Goal: Task Accomplishment & Management: Manage account settings

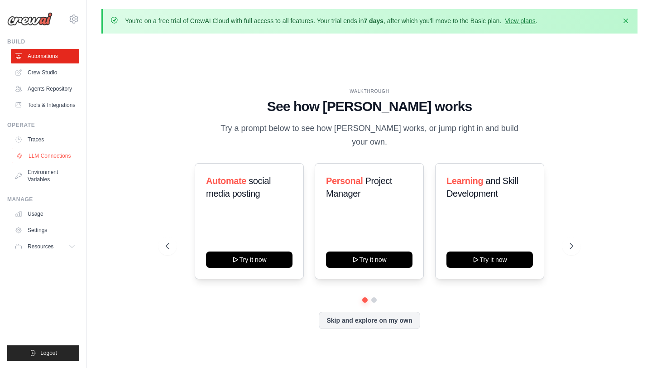
click at [53, 154] on link "LLM Connections" at bounding box center [46, 156] width 68 height 14
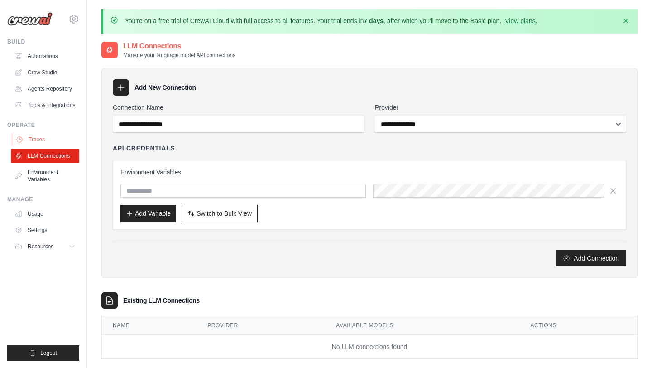
click at [41, 139] on link "Traces" at bounding box center [46, 139] width 68 height 14
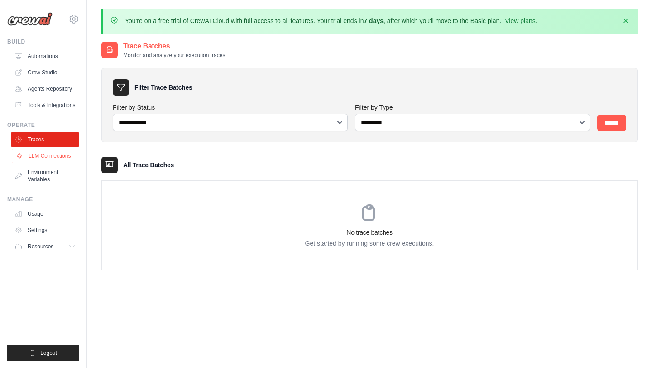
click at [50, 156] on link "LLM Connections" at bounding box center [46, 156] width 68 height 14
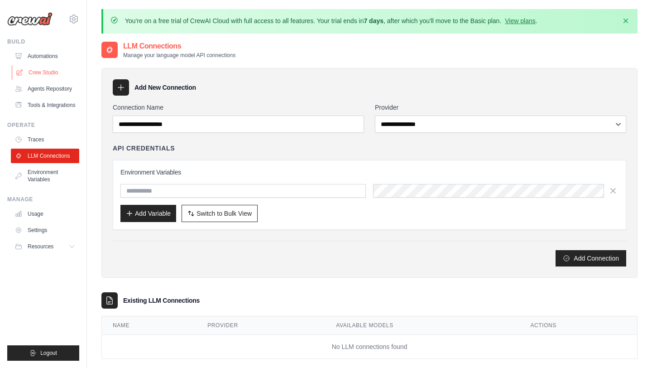
click at [49, 72] on link "Crew Studio" at bounding box center [46, 72] width 68 height 14
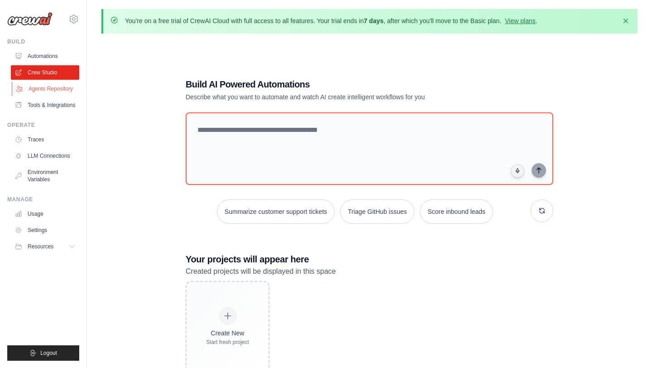
click at [54, 87] on link "Agents Repository" at bounding box center [46, 89] width 68 height 14
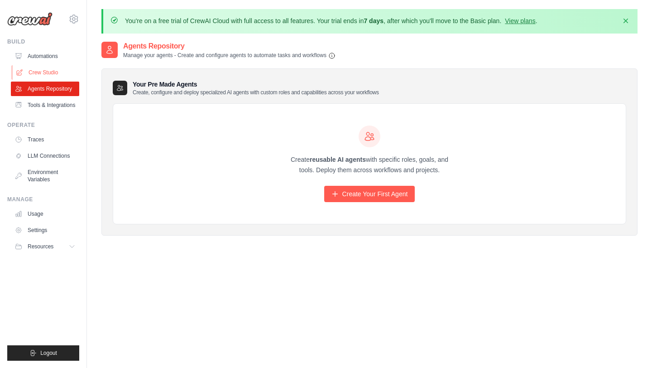
click at [47, 69] on link "Crew Studio" at bounding box center [46, 72] width 68 height 14
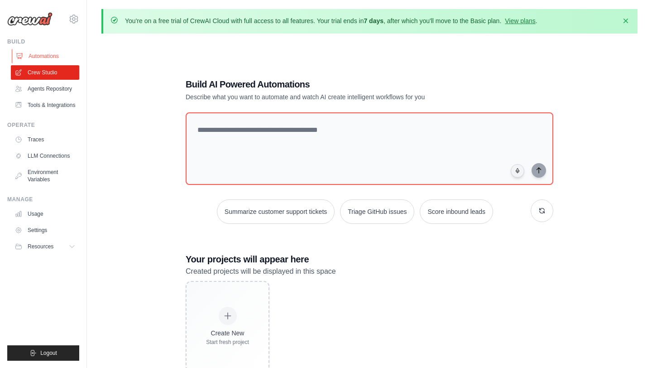
click at [49, 55] on link "Automations" at bounding box center [46, 56] width 68 height 14
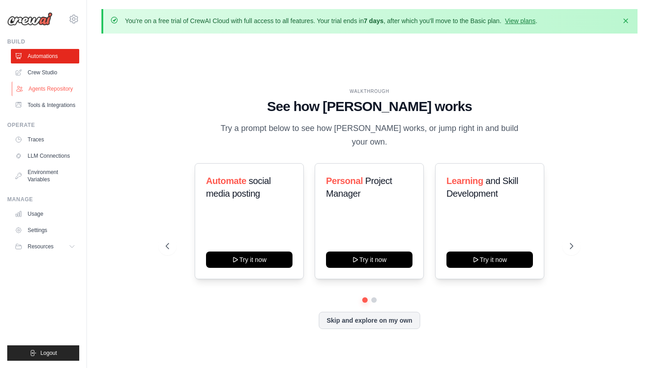
click at [53, 90] on link "Agents Repository" at bounding box center [46, 89] width 68 height 14
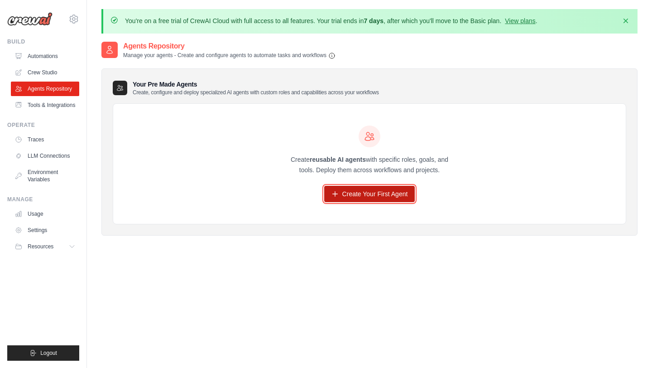
click at [367, 196] on link "Create Your First Agent" at bounding box center [369, 194] width 91 height 16
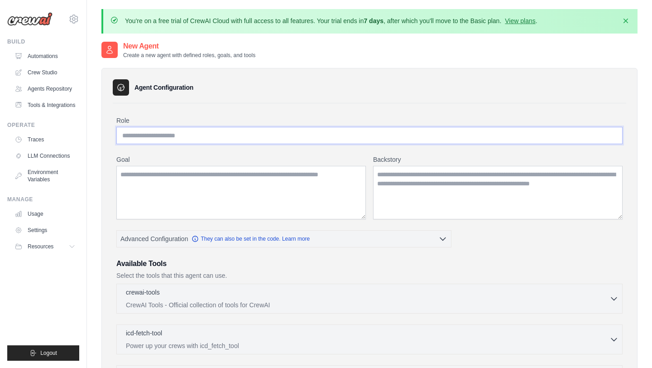
click at [206, 135] on input "Role" at bounding box center [369, 135] width 506 height 17
click at [221, 184] on textarea "Goal" at bounding box center [241, 192] width 250 height 53
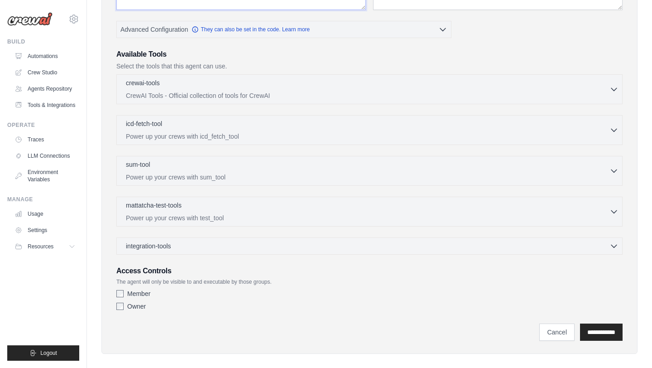
scroll to position [218, 0]
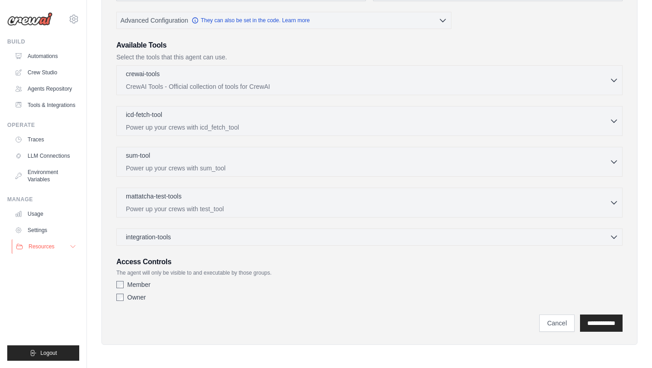
click at [39, 245] on span "Resources" at bounding box center [42, 246] width 26 height 7
click at [40, 230] on link "Settings" at bounding box center [46, 230] width 68 height 14
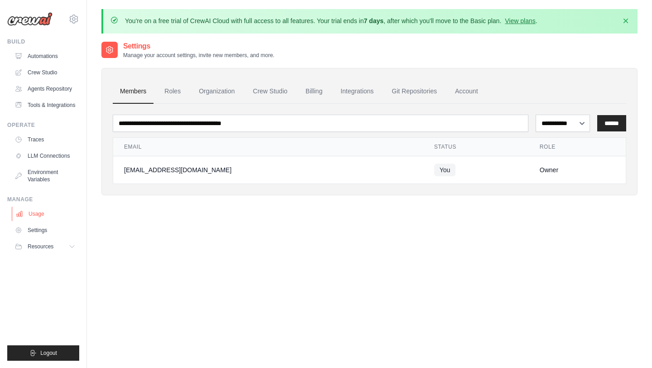
click at [39, 215] on link "Usage" at bounding box center [46, 214] width 68 height 14
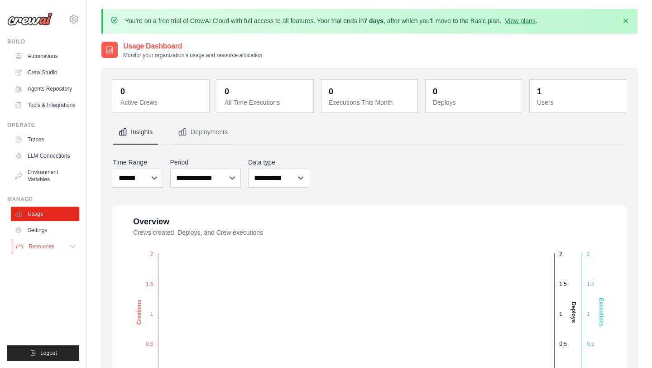
click at [48, 243] on span "Resources" at bounding box center [42, 246] width 26 height 7
click at [53, 259] on span "Documentation" at bounding box center [50, 261] width 37 height 7
click at [45, 277] on span "GitHub" at bounding box center [40, 276] width 17 height 7
click at [43, 274] on span "GitHub" at bounding box center [40, 276] width 17 height 7
click at [527, 20] on link "View plans" at bounding box center [520, 20] width 30 height 7
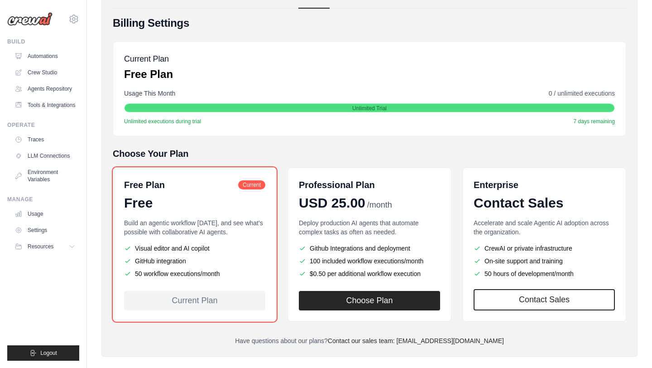
scroll to position [107, 0]
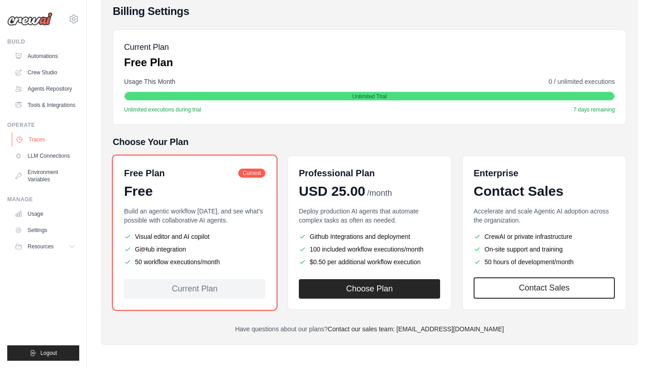
click at [41, 139] on link "Traces" at bounding box center [46, 139] width 68 height 14
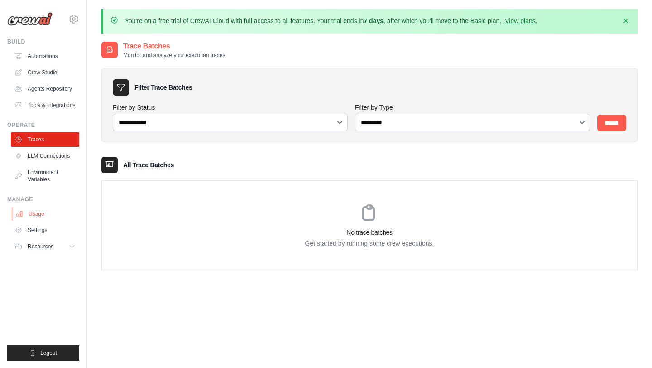
click at [40, 214] on link "Usage" at bounding box center [46, 214] width 68 height 14
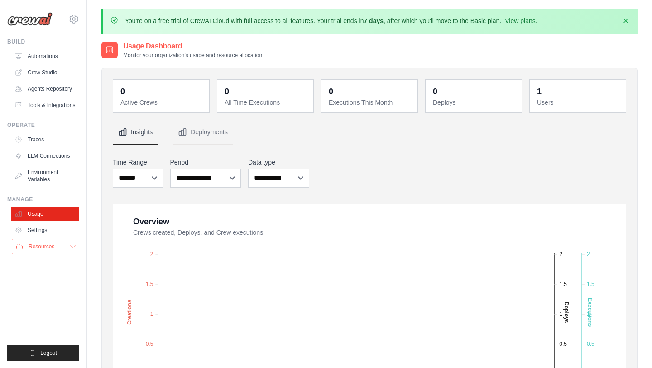
click at [42, 244] on span "Resources" at bounding box center [42, 246] width 26 height 7
click at [41, 230] on link "Settings" at bounding box center [46, 230] width 68 height 14
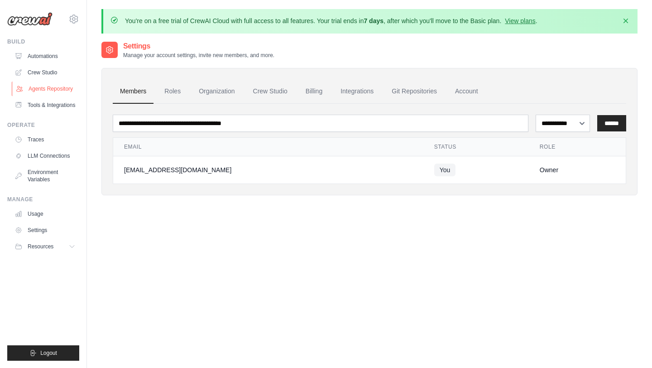
click at [48, 89] on link "Agents Repository" at bounding box center [46, 89] width 68 height 14
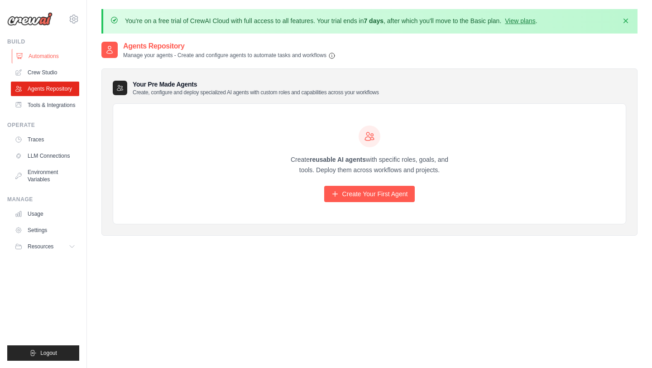
click at [48, 55] on link "Automations" at bounding box center [46, 56] width 68 height 14
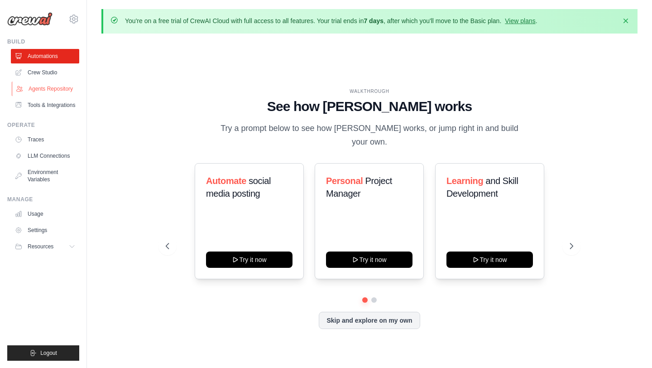
click at [48, 92] on link "Agents Repository" at bounding box center [46, 89] width 68 height 14
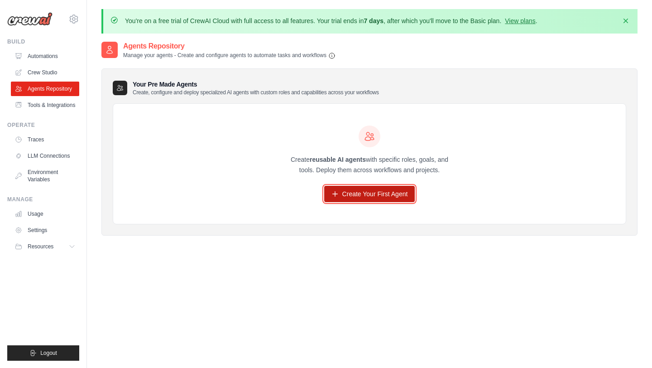
click at [377, 192] on link "Create Your First Agent" at bounding box center [369, 194] width 91 height 16
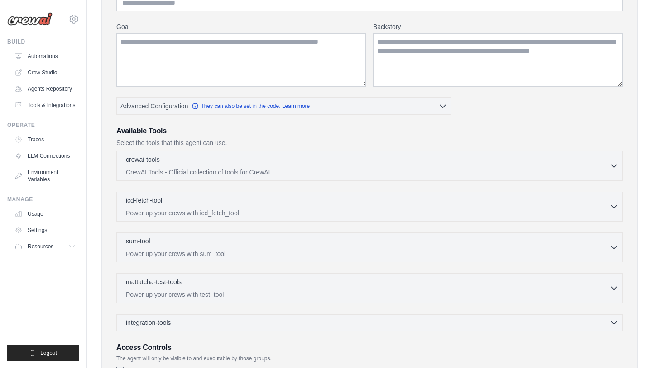
scroll to position [212, 0]
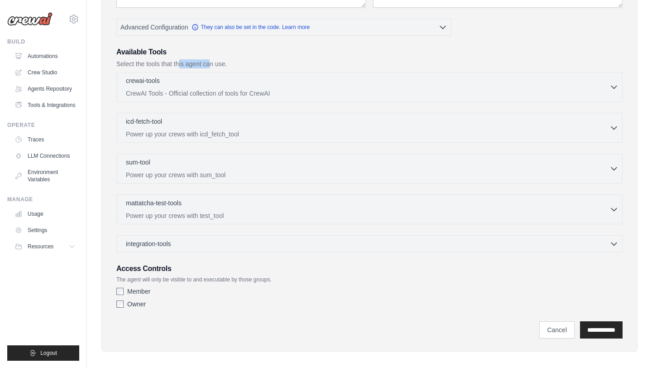
drag, startPoint x: 178, startPoint y: 65, endPoint x: 216, endPoint y: 69, distance: 38.3
click at [216, 69] on div "Available Tools Select the tools that this agent can use. crewai-tools 0 select…" at bounding box center [369, 150] width 506 height 206
click at [205, 94] on p "CrewAI Tools - Official collection of tools for CrewAI" at bounding box center [368, 92] width 484 height 9
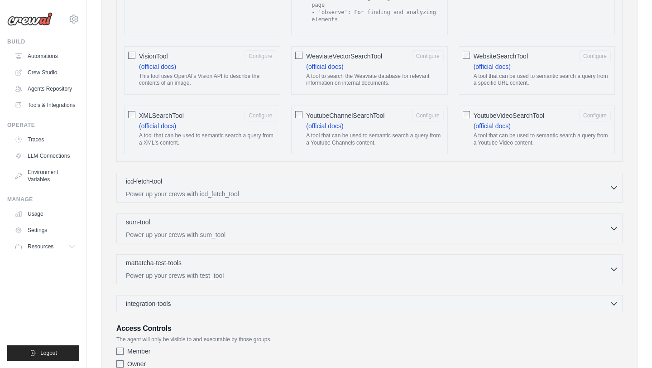
scroll to position [1739, 0]
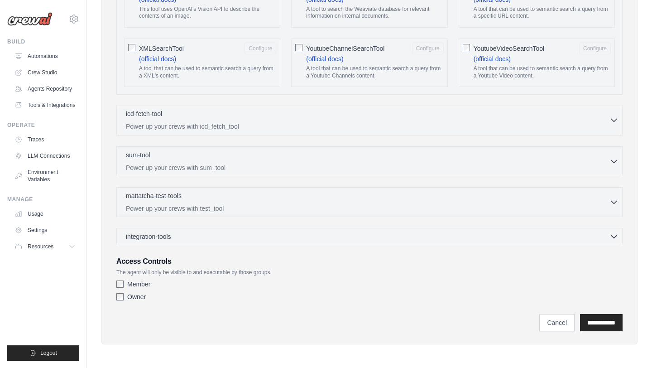
click at [179, 130] on p "Power up your crews with icd_fetch_tool" at bounding box center [368, 126] width 484 height 9
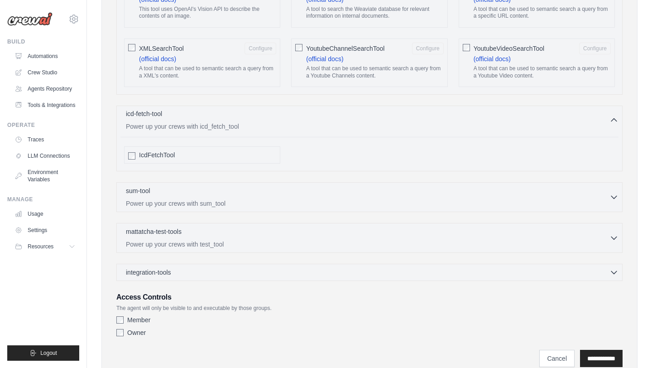
click at [179, 130] on p "Power up your crews with icd_fetch_tool" at bounding box center [368, 126] width 484 height 9
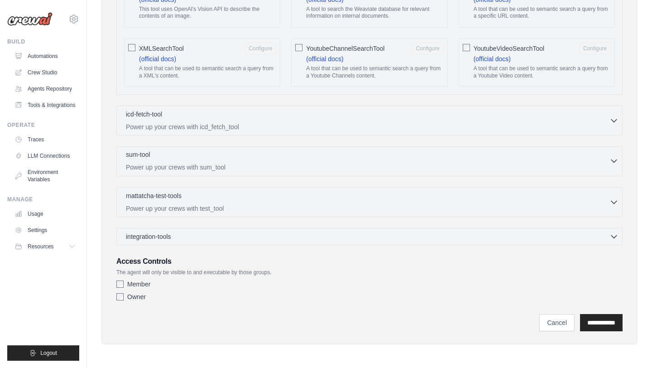
click at [170, 166] on p "Power up your crews with sum_tool" at bounding box center [368, 167] width 484 height 9
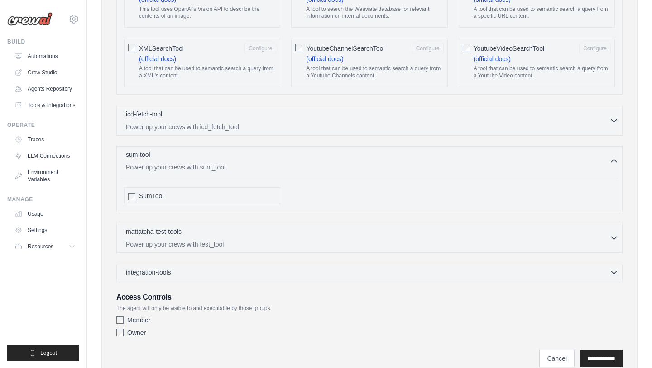
click at [170, 166] on p "Power up your crews with sum_tool" at bounding box center [368, 167] width 484 height 9
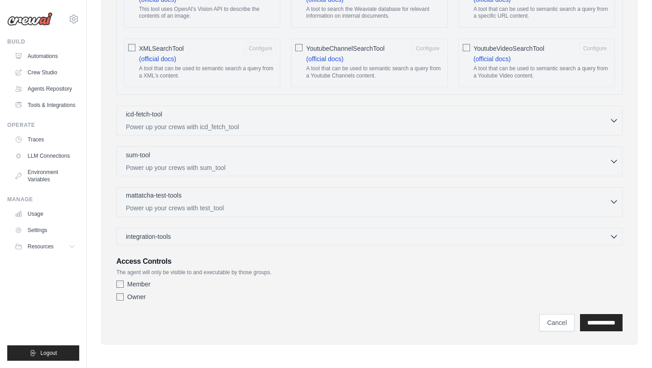
click at [168, 211] on p "Power up your crews with test_tool" at bounding box center [368, 207] width 484 height 9
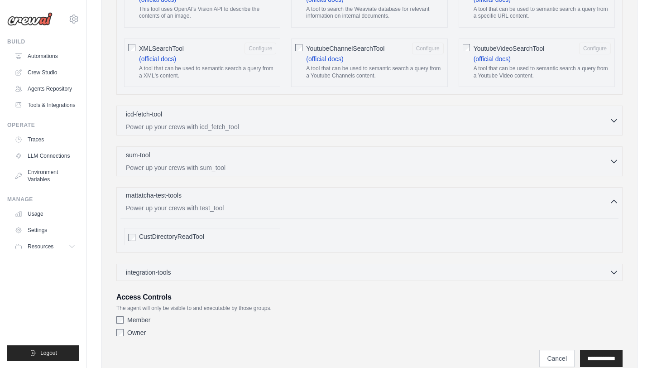
click at [169, 211] on p "Power up your crews with test_tool" at bounding box center [368, 207] width 484 height 9
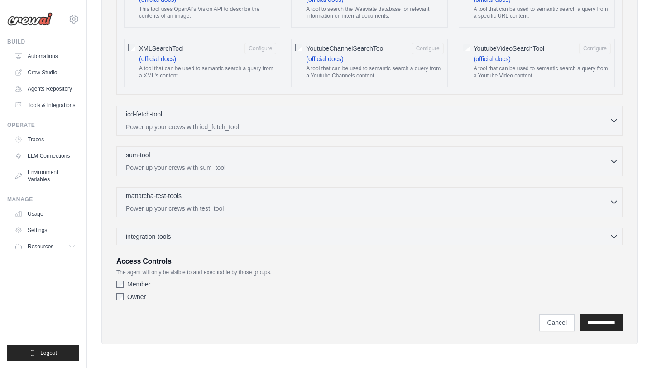
click at [168, 241] on div "integration-tools 0 selected Gmail HubSpot Microsoft Teams" at bounding box center [369, 236] width 506 height 17
click at [174, 233] on div "integration-tools 0 selected" at bounding box center [150, 235] width 49 height 9
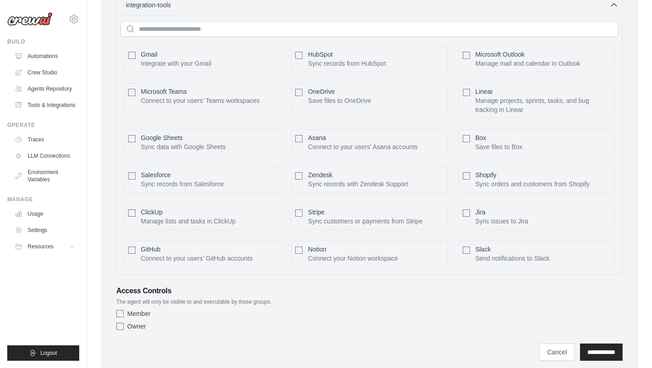
scroll to position [1969, 0]
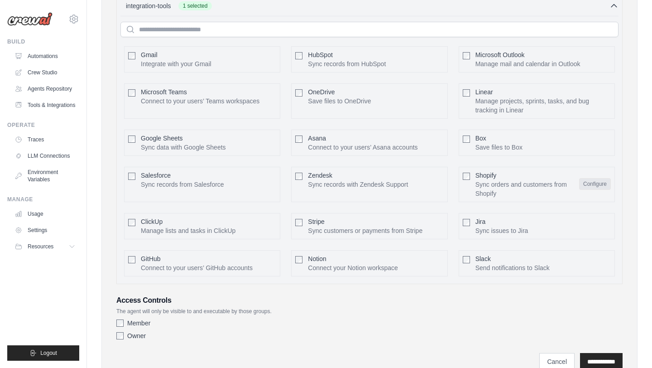
click at [601, 181] on button "Configure" at bounding box center [595, 184] width 32 height 12
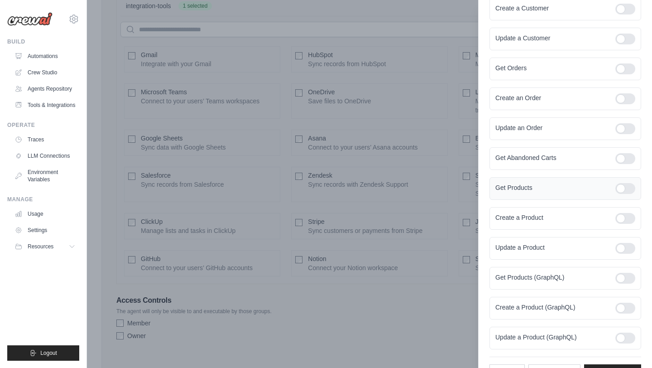
scroll to position [212, 0]
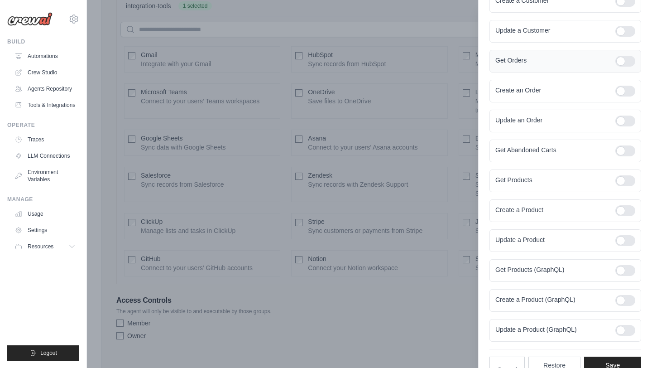
click at [622, 61] on div at bounding box center [626, 61] width 20 height 11
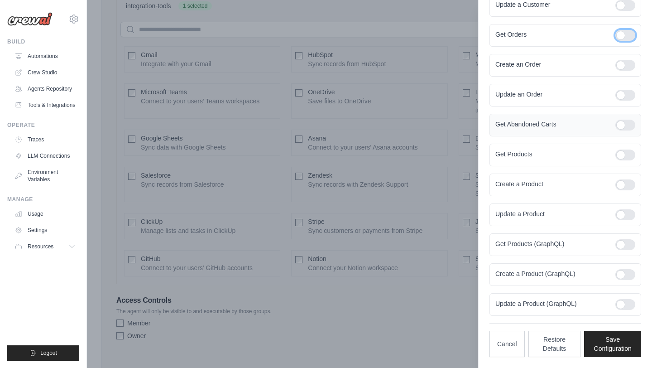
scroll to position [1972, 0]
click at [510, 345] on button "Cancel" at bounding box center [507, 343] width 35 height 26
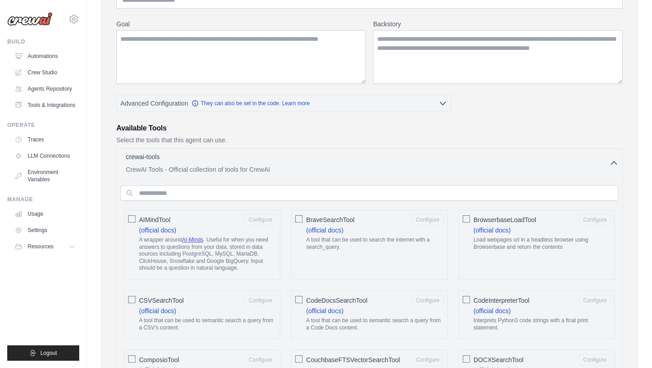
scroll to position [0, 0]
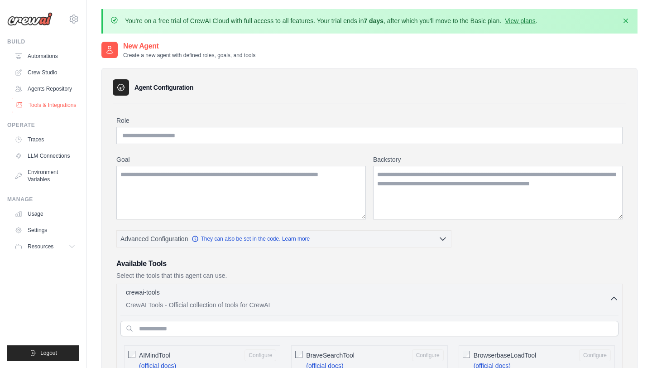
click at [56, 100] on link "Tools & Integrations" at bounding box center [46, 105] width 68 height 14
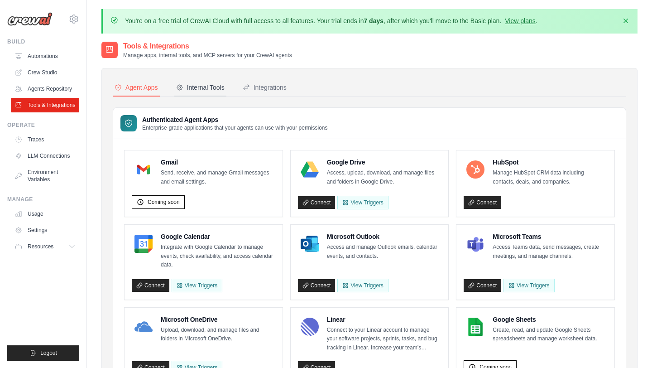
click at [203, 87] on div "Internal Tools" at bounding box center [200, 87] width 48 height 9
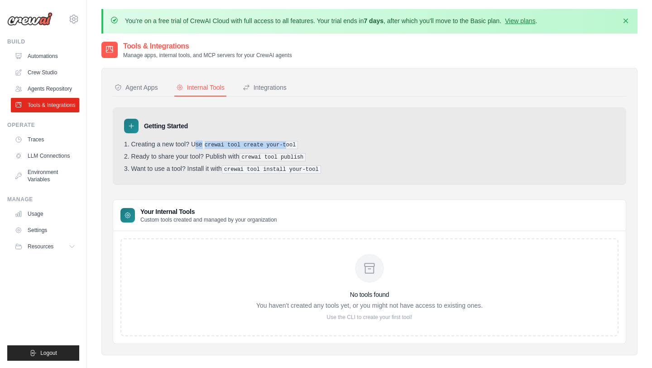
drag, startPoint x: 169, startPoint y: 146, endPoint x: 288, endPoint y: 147, distance: 118.2
click at [288, 147] on li "Creating a new tool? Use crewai tool create your-tool" at bounding box center [369, 144] width 491 height 9
click at [312, 145] on li "Creating a new tool? Use crewai tool create your-tool" at bounding box center [369, 144] width 491 height 9
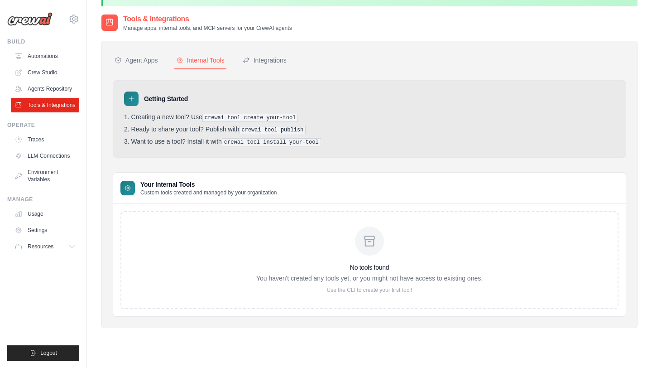
scroll to position [49, 0]
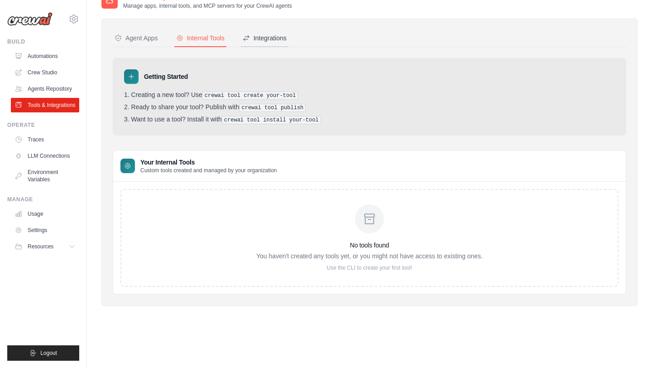
click at [268, 42] on div "Integrations" at bounding box center [265, 38] width 44 height 9
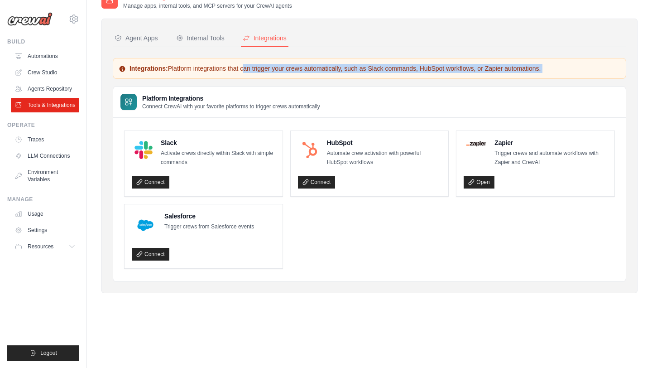
drag, startPoint x: 205, startPoint y: 68, endPoint x: 339, endPoint y: 84, distance: 135.4
click at [339, 84] on div "Integrations: Platform integrations that can trigger your crews automatically, …" at bounding box center [370, 170] width 514 height 224
click at [144, 37] on div "Agent Apps" at bounding box center [136, 38] width 43 height 9
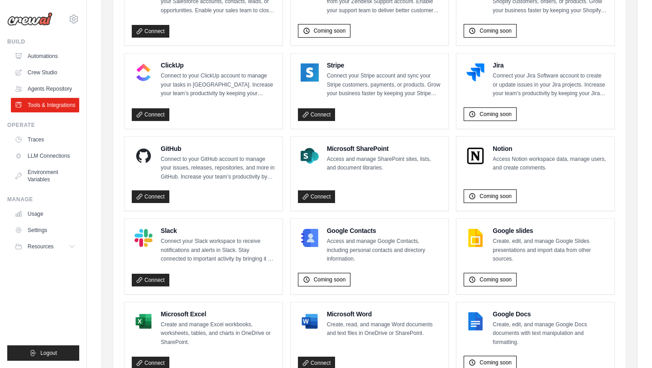
scroll to position [556, 0]
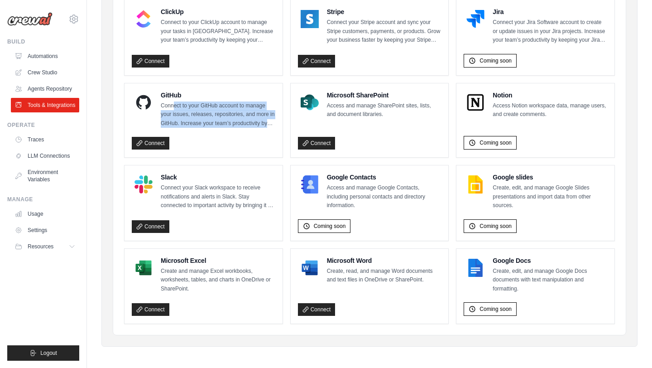
drag, startPoint x: 173, startPoint y: 107, endPoint x: 273, endPoint y: 119, distance: 100.8
click at [273, 119] on p "Connect to your GitHub account to manage your issues, releases, repositories, a…" at bounding box center [218, 114] width 115 height 27
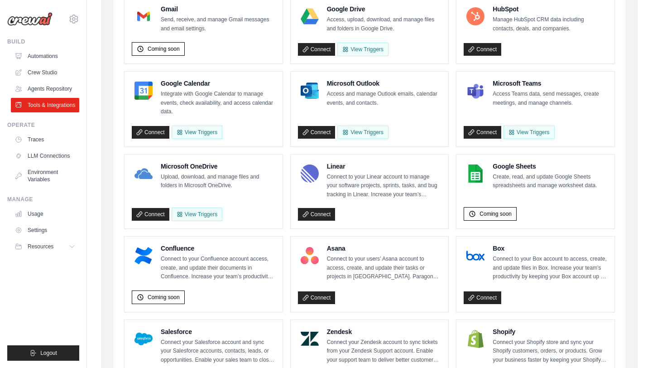
scroll to position [78, 0]
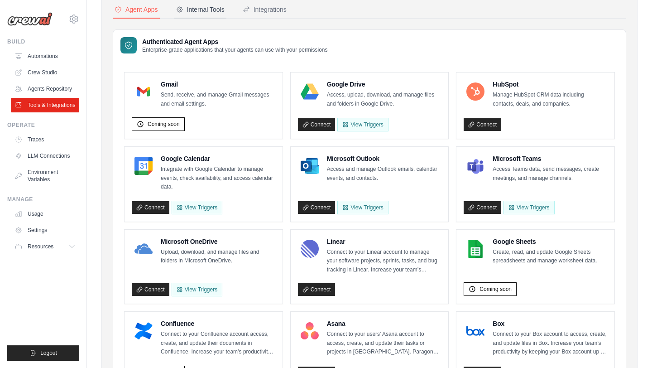
click at [214, 14] on button "Internal Tools" at bounding box center [200, 9] width 52 height 17
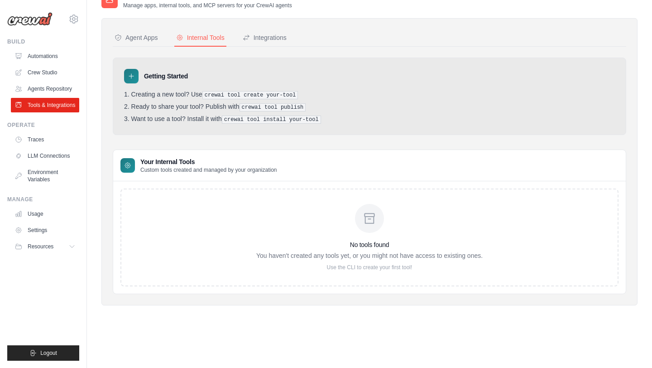
scroll to position [49, 0]
click at [143, 39] on div "Agent Apps" at bounding box center [136, 38] width 43 height 9
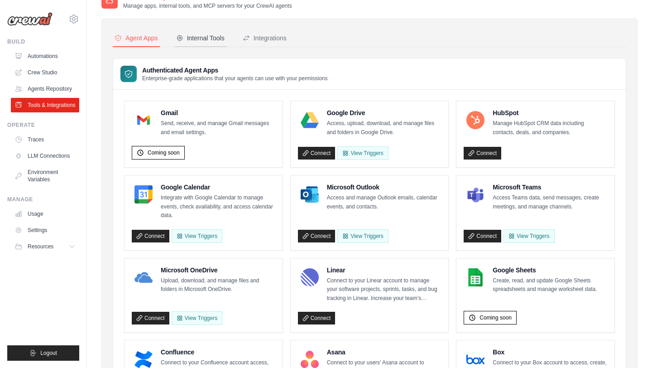
click at [206, 36] on div "Internal Tools" at bounding box center [200, 38] width 48 height 9
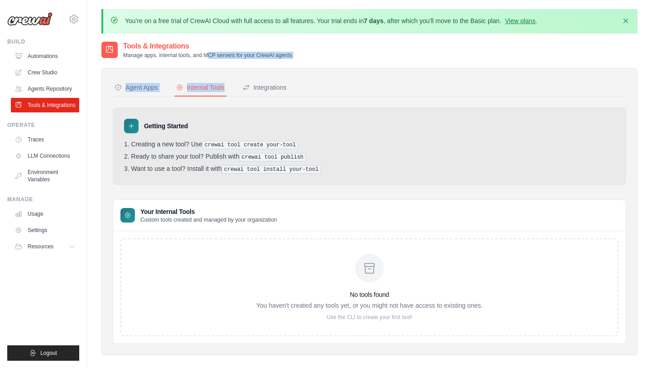
drag, startPoint x: 202, startPoint y: 54, endPoint x: 290, endPoint y: 59, distance: 88.5
click at [290, 59] on div "Tools & Integrations Manage apps, internal tools, and MCP servers for your Crew…" at bounding box center [369, 205] width 536 height 329
click at [149, 210] on h3 "Your Internal Tools" at bounding box center [208, 211] width 137 height 9
click at [378, 269] on div at bounding box center [369, 268] width 29 height 29
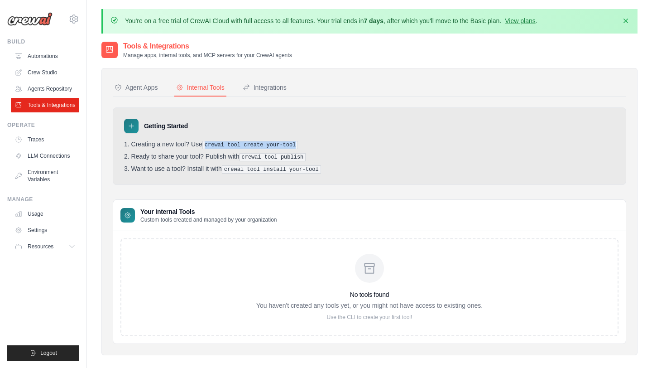
drag, startPoint x: 206, startPoint y: 145, endPoint x: 299, endPoint y: 142, distance: 93.4
click at [298, 142] on pre "crewai tool create your-tool" at bounding box center [250, 145] width 96 height 8
copy pre "crewai tool create your-tool"
click at [32, 221] on ul "Usage Settings Resources Documentation Blog" at bounding box center [45, 230] width 68 height 47
click at [35, 226] on link "Settings" at bounding box center [46, 230] width 68 height 14
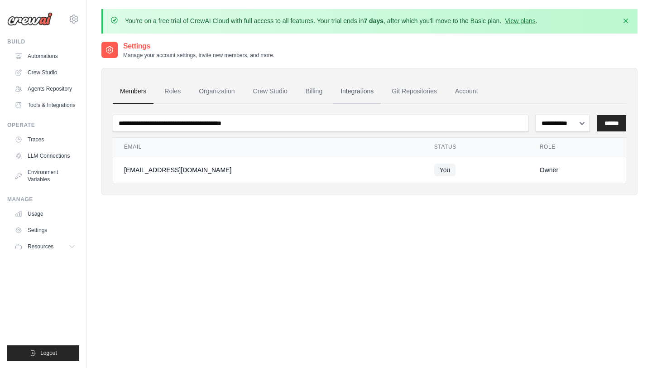
click at [345, 99] on link "Integrations" at bounding box center [357, 91] width 48 height 24
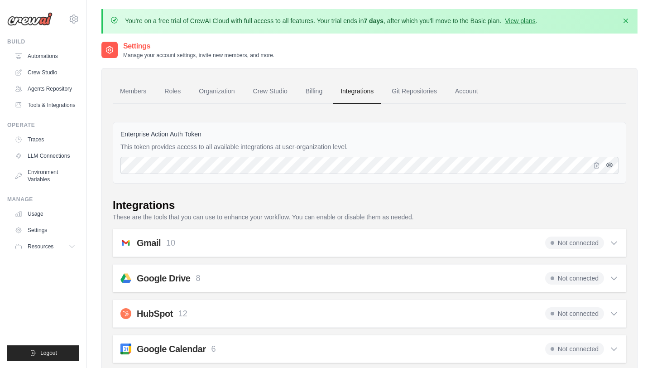
click at [611, 168] on icon "button" at bounding box center [609, 164] width 7 height 7
